Goal: Navigation & Orientation: Find specific page/section

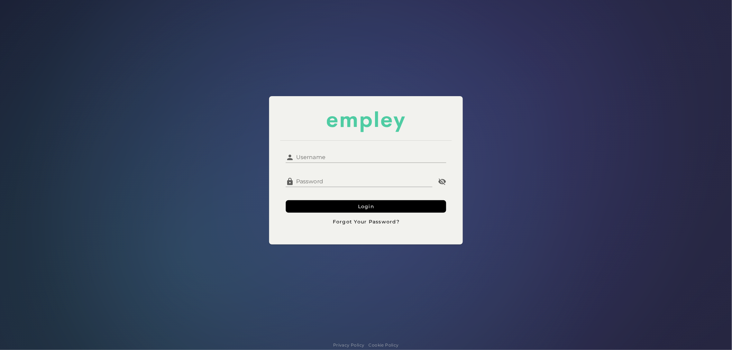
type input "**********"
click at [336, 143] on div "**********" at bounding box center [366, 187] width 172 height 93
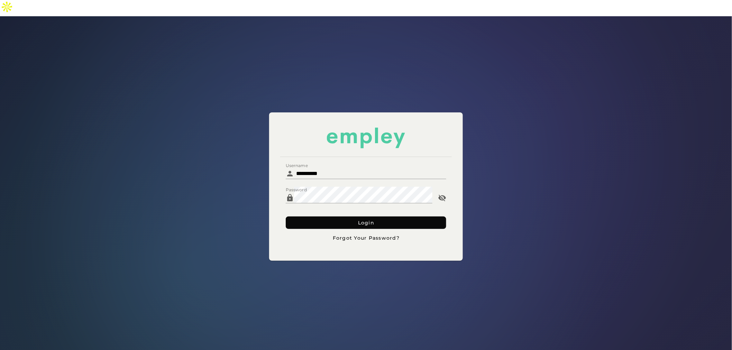
click at [348, 217] on button "Login" at bounding box center [366, 223] width 161 height 12
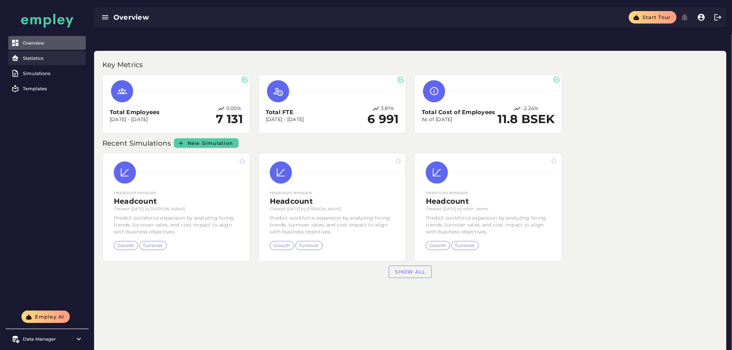
click at [50, 62] on link "Statistics" at bounding box center [46, 58] width 77 height 14
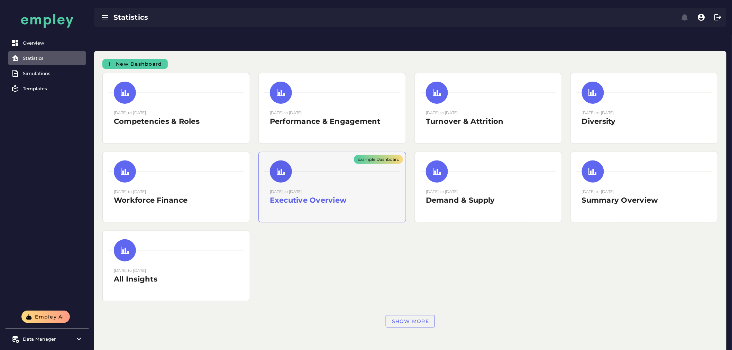
click at [333, 166] on div "Example Dashboard" at bounding box center [332, 187] width 147 height 70
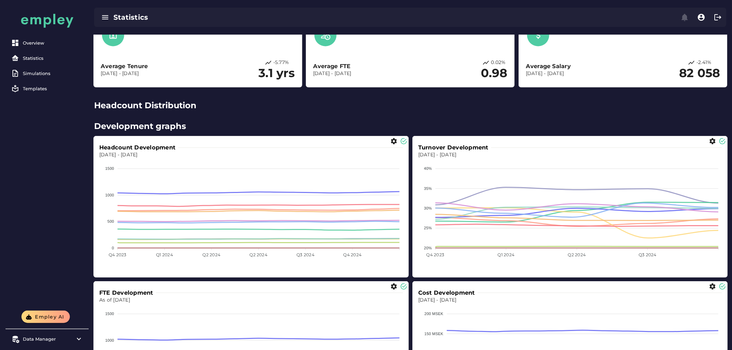
scroll to position [230, 0]
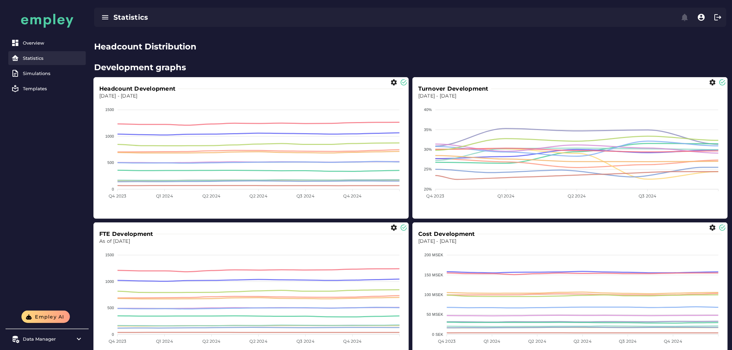
click at [37, 61] on link "Statistics" at bounding box center [46, 58] width 77 height 14
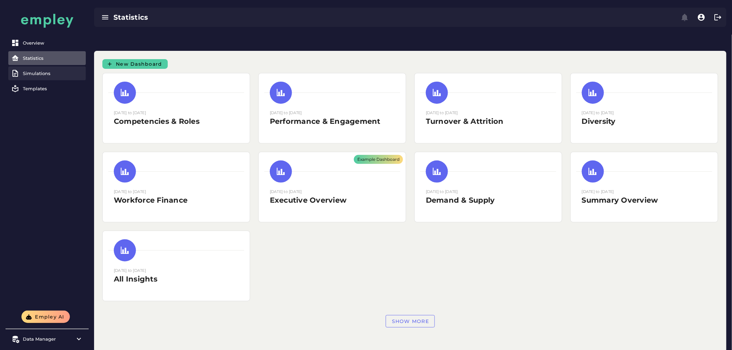
click at [37, 74] on div "Simulations" at bounding box center [53, 74] width 60 height 6
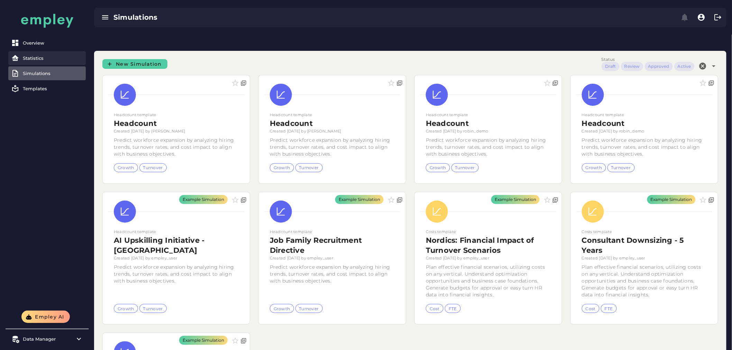
click at [33, 58] on div "Statistics" at bounding box center [53, 58] width 60 height 6
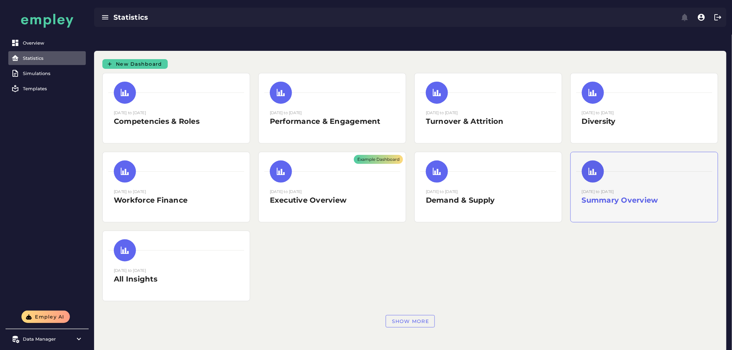
click at [630, 171] on div "[DATE] to [DATE] Summary Overview" at bounding box center [644, 187] width 147 height 70
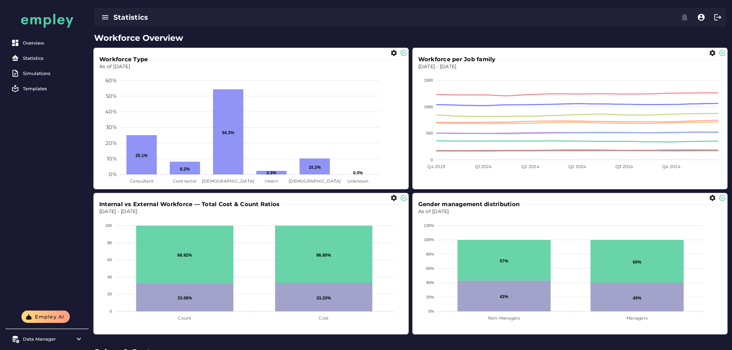
scroll to position [538, 0]
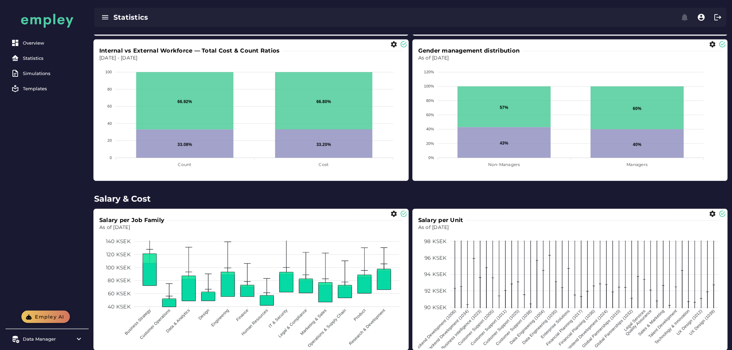
click at [34, 316] on button "Empley AI" at bounding box center [45, 317] width 48 height 12
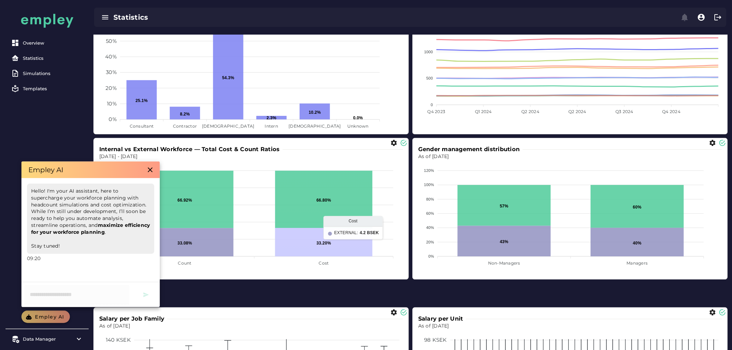
scroll to position [346, 0]
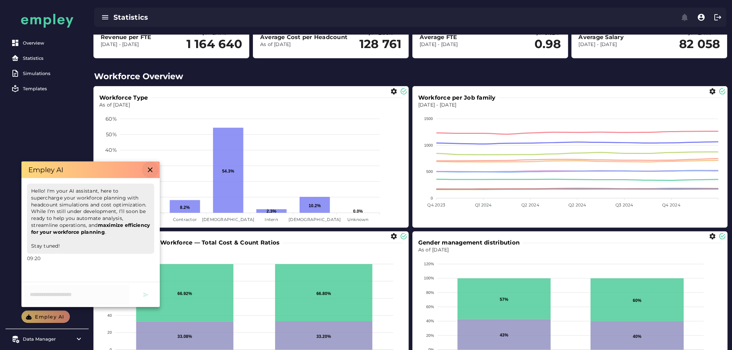
click at [153, 172] on icon "button" at bounding box center [150, 170] width 8 height 8
